Goal: Information Seeking & Learning: Learn about a topic

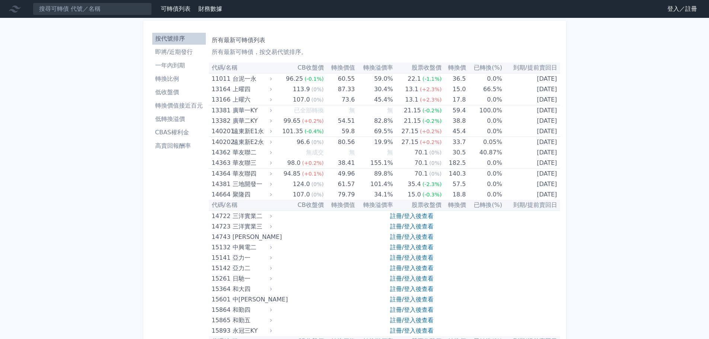
click at [684, 9] on link "登入／註冊" at bounding box center [682, 9] width 42 height 12
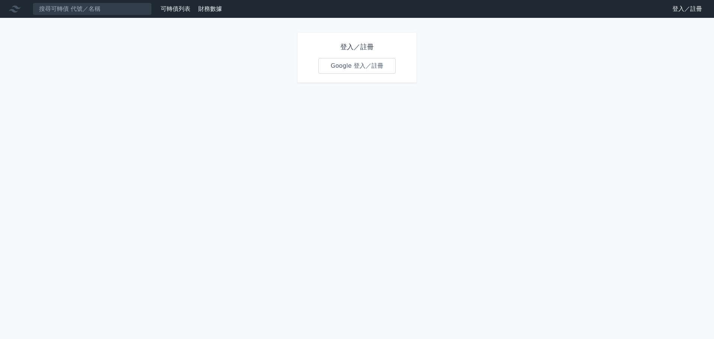
click at [340, 67] on link "Google 登入／註冊" at bounding box center [356, 66] width 77 height 16
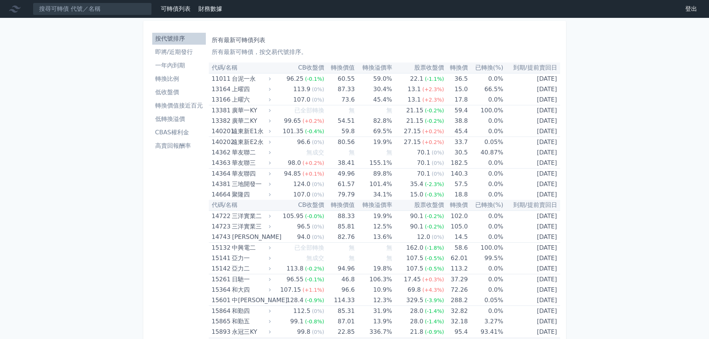
click at [166, 54] on li "即將/近期發行" at bounding box center [179, 52] width 54 height 9
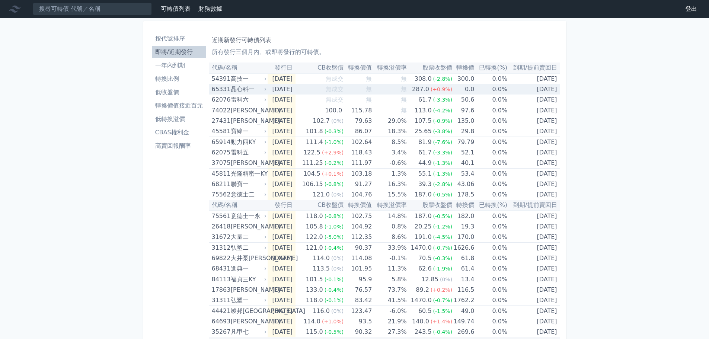
click at [430, 91] on div "287.0" at bounding box center [420, 89] width 20 height 10
click at [270, 90] on td "[DATE]" at bounding box center [281, 89] width 28 height 10
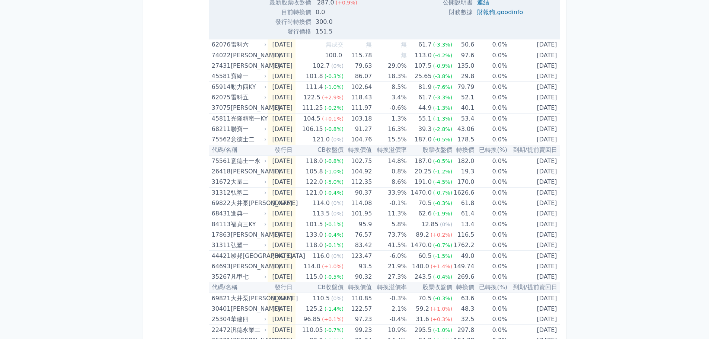
scroll to position [260, 0]
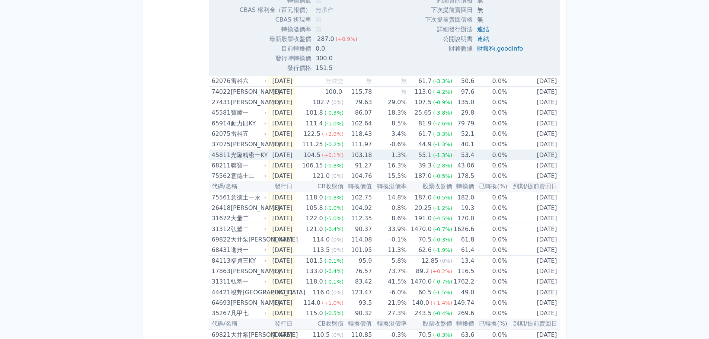
click at [322, 155] on div "104.5" at bounding box center [312, 155] width 20 height 10
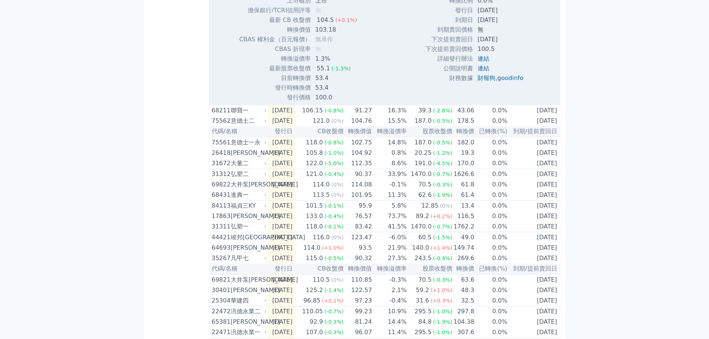
scroll to position [558, 0]
click at [286, 197] on td "[DATE]" at bounding box center [281, 194] width 28 height 11
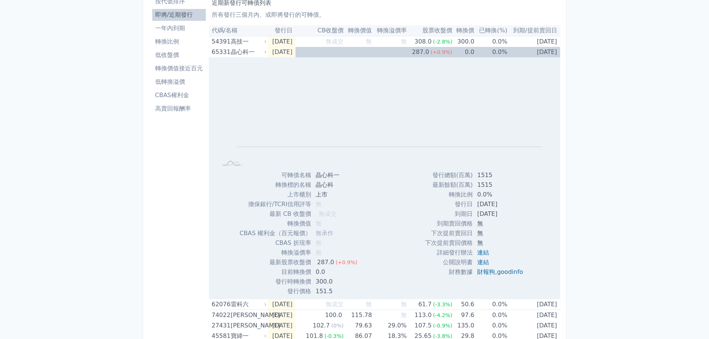
scroll to position [0, 0]
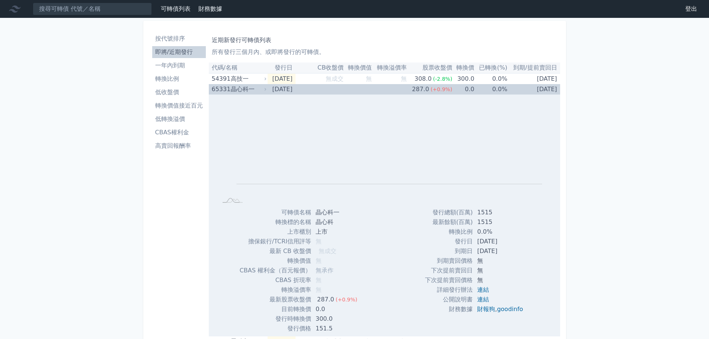
click at [228, 90] on div "65331" at bounding box center [220, 89] width 17 height 10
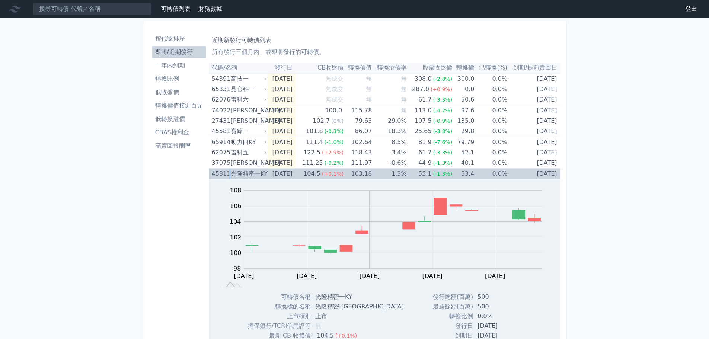
click at [229, 171] on div "45811 光隆精密一KY" at bounding box center [237, 173] width 51 height 10
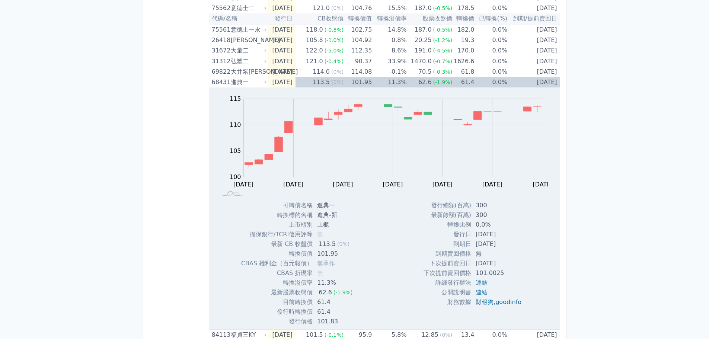
scroll to position [186, 0]
click at [215, 83] on div "68431" at bounding box center [220, 82] width 17 height 10
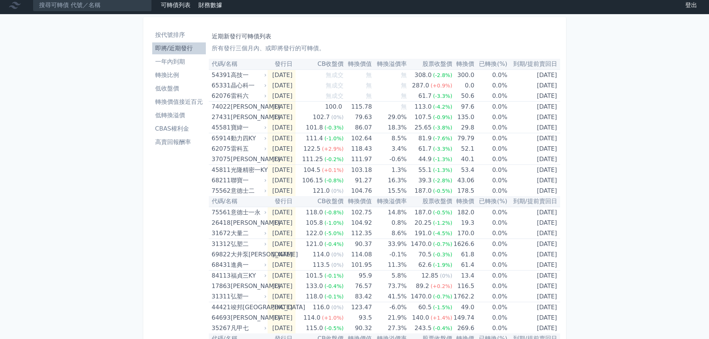
scroll to position [0, 0]
